Goal: Transaction & Acquisition: Purchase product/service

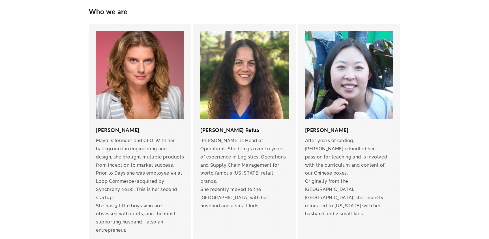
scroll to position [454, 0]
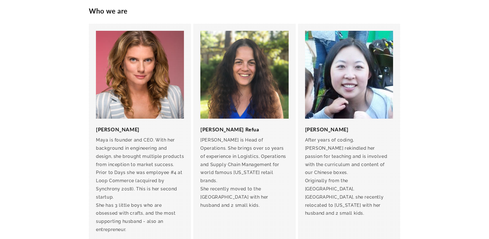
click at [127, 206] on p "She has 3 little boys who are obsessed with crafts, and the most supporting hus…" at bounding box center [140, 218] width 88 height 33
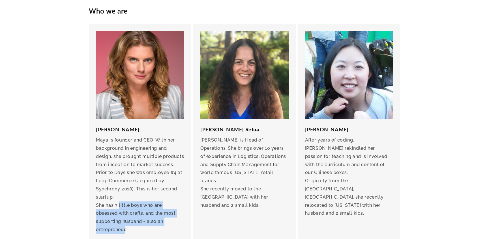
drag, startPoint x: 127, startPoint y: 206, endPoint x: 138, endPoint y: 220, distance: 17.1
click at [138, 220] on p "She has 3 little boys who are obsessed with crafts, and the most supporting hus…" at bounding box center [140, 218] width 88 height 33
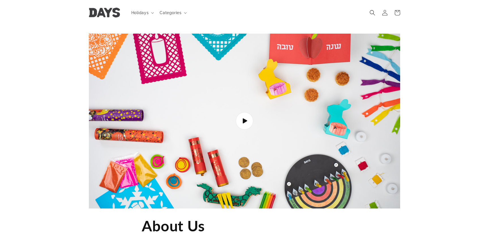
scroll to position [0, 0]
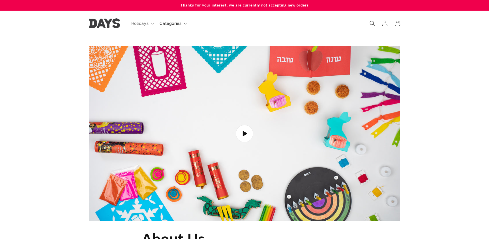
click at [179, 22] on span "Categories" at bounding box center [171, 23] width 22 height 5
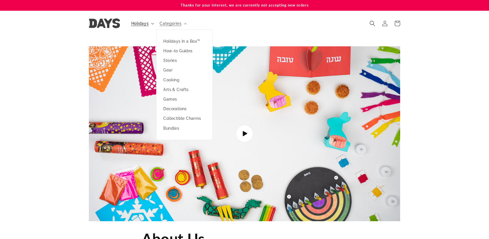
click at [143, 22] on span "Holidays" at bounding box center [140, 23] width 18 height 5
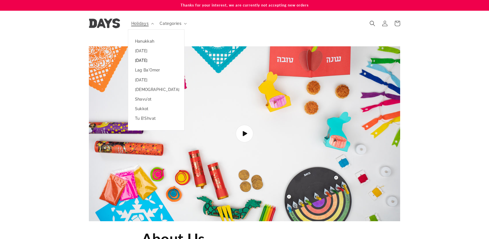
click at [146, 60] on link "[DATE]" at bounding box center [156, 61] width 56 height 10
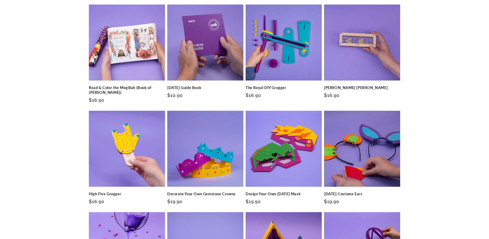
scroll to position [573, 0]
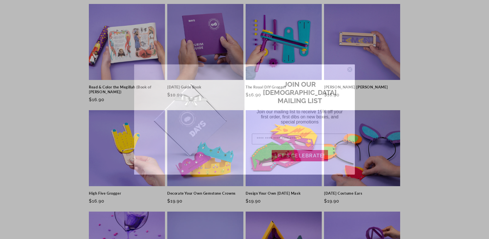
click at [351, 69] on circle "Close dialog" at bounding box center [349, 69] width 5 height 5
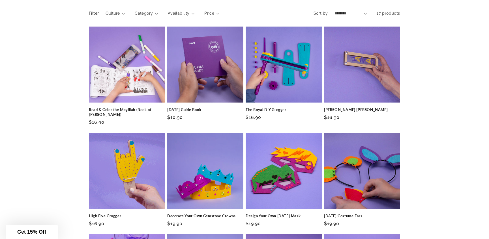
scroll to position [554, 0]
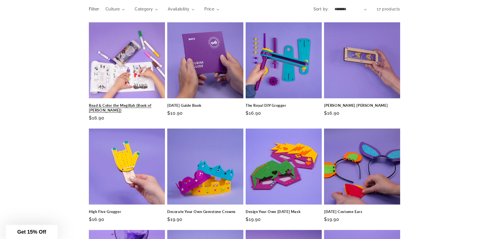
click at [129, 103] on link "Read & Color the Megillah (Book of [PERSON_NAME])" at bounding box center [127, 108] width 76 height 10
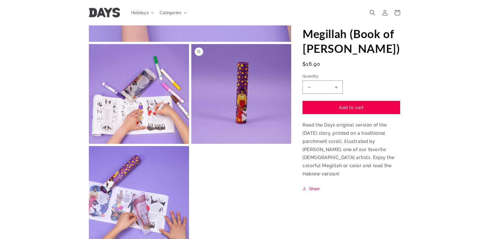
scroll to position [205, 0]
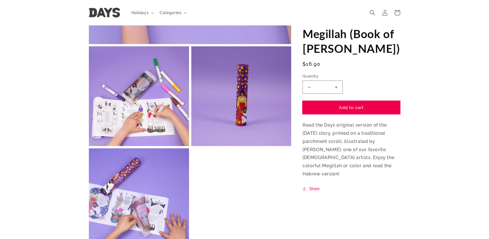
click at [354, 108] on button "Add to cart" at bounding box center [352, 107] width 98 height 13
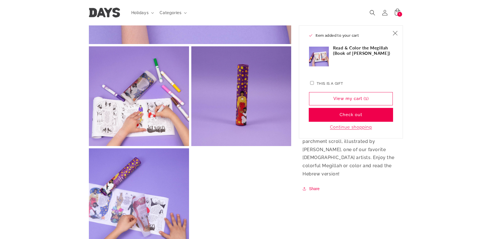
click at [363, 115] on button "Check out" at bounding box center [351, 114] width 84 height 13
